Goal: Task Accomplishment & Management: Use online tool/utility

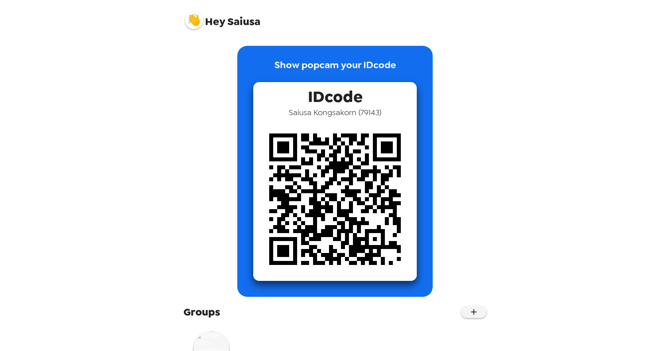
click at [215, 344] on img at bounding box center [211, 349] width 36 height 36
